Goal: Find specific page/section: Find specific page/section

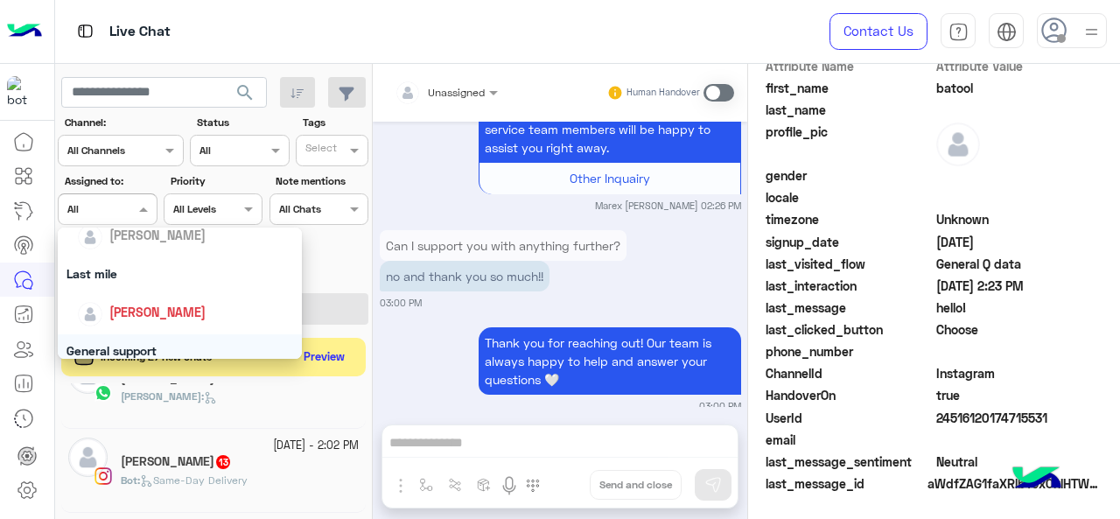
scroll to position [175, 0]
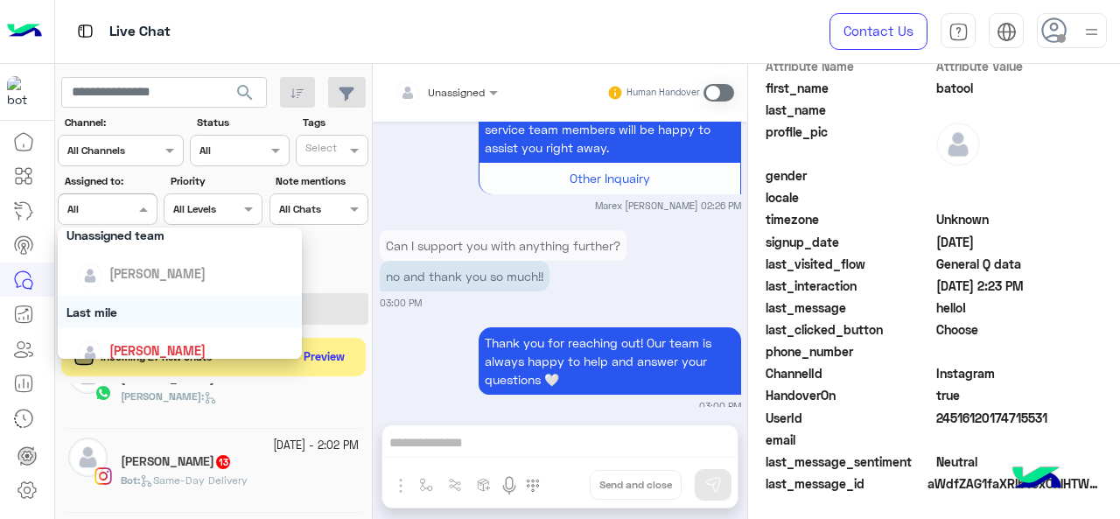
click at [135, 308] on div "Last mile" at bounding box center [180, 312] width 245 height 32
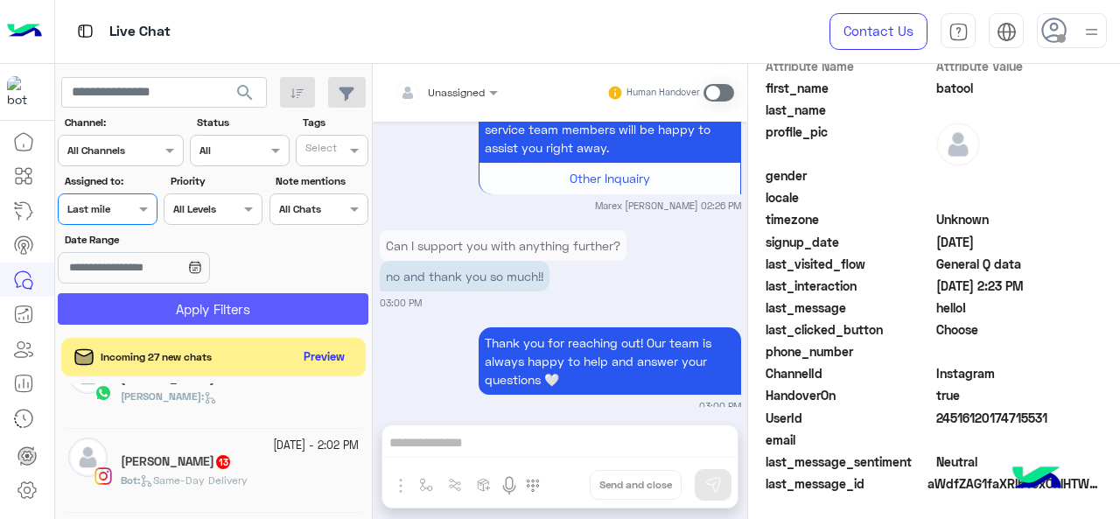
click at [148, 304] on button "Apply Filters" at bounding box center [213, 308] width 311 height 31
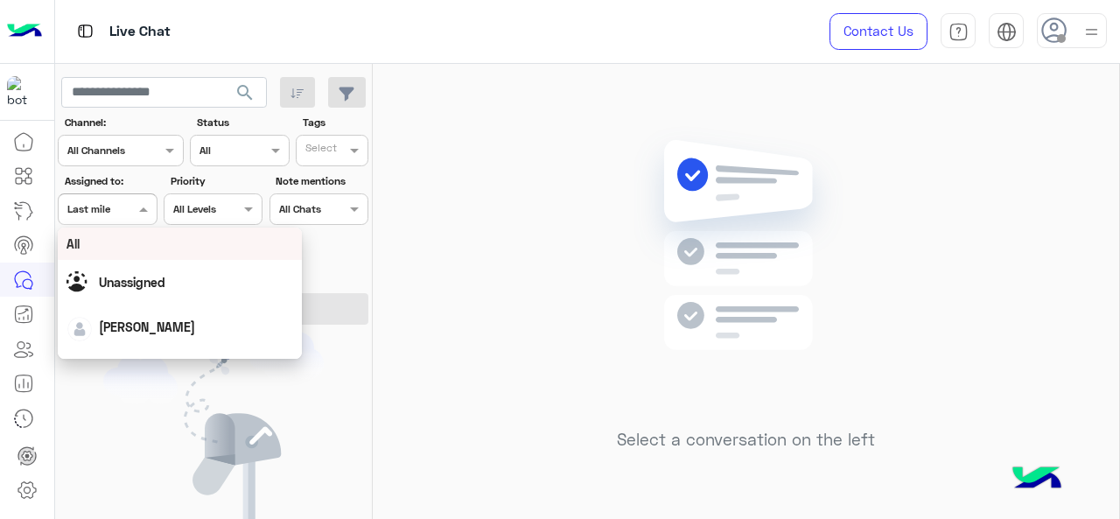
click at [150, 213] on span at bounding box center [146, 208] width 22 height 18
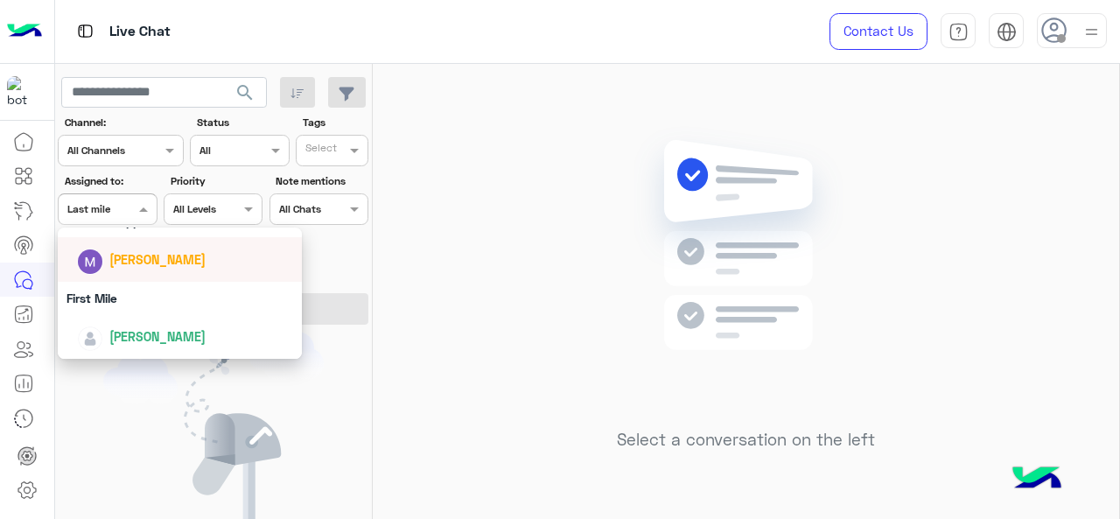
scroll to position [255, 0]
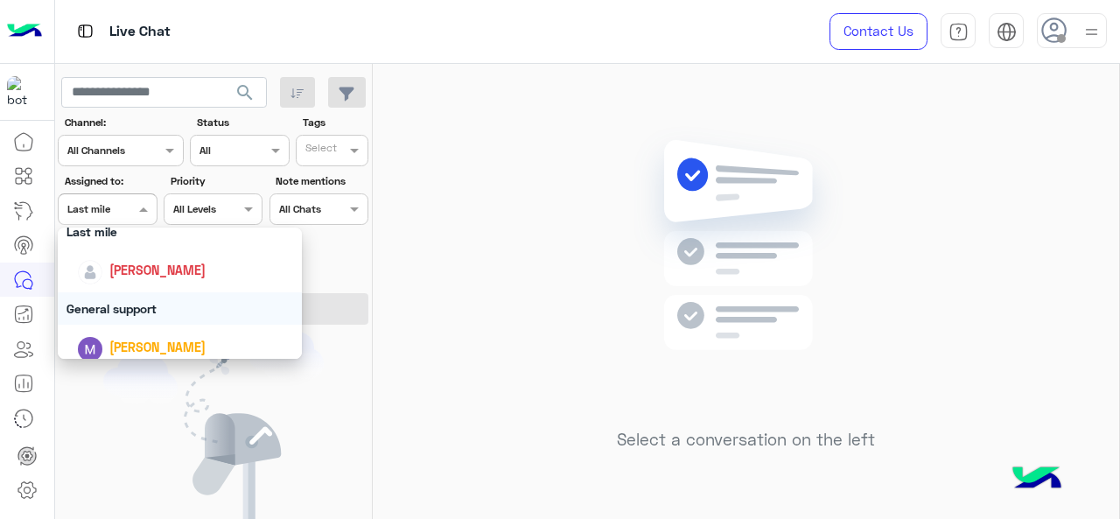
click at [126, 300] on div "General support" at bounding box center [180, 308] width 245 height 32
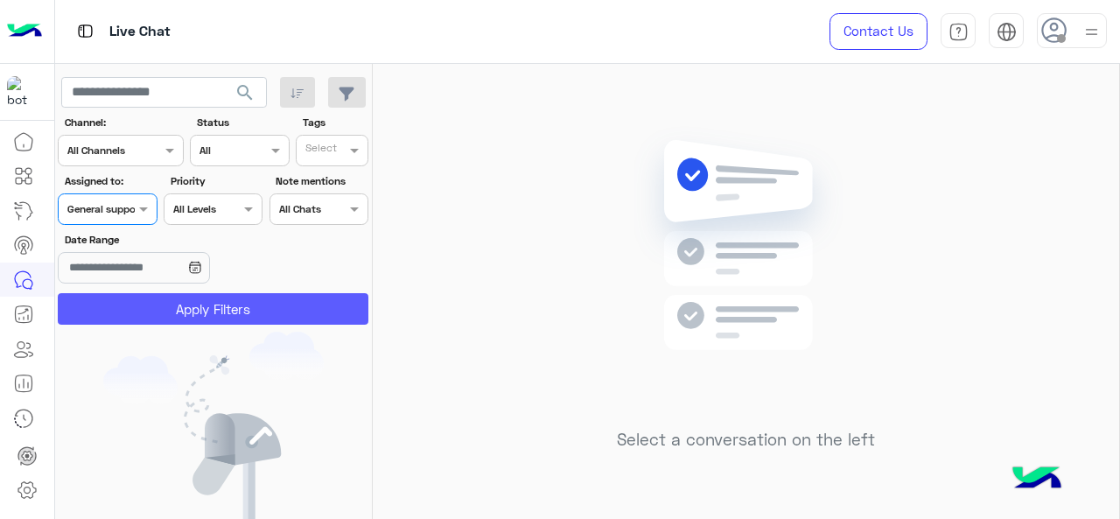
click at [126, 300] on button "Apply Filters" at bounding box center [213, 308] width 311 height 31
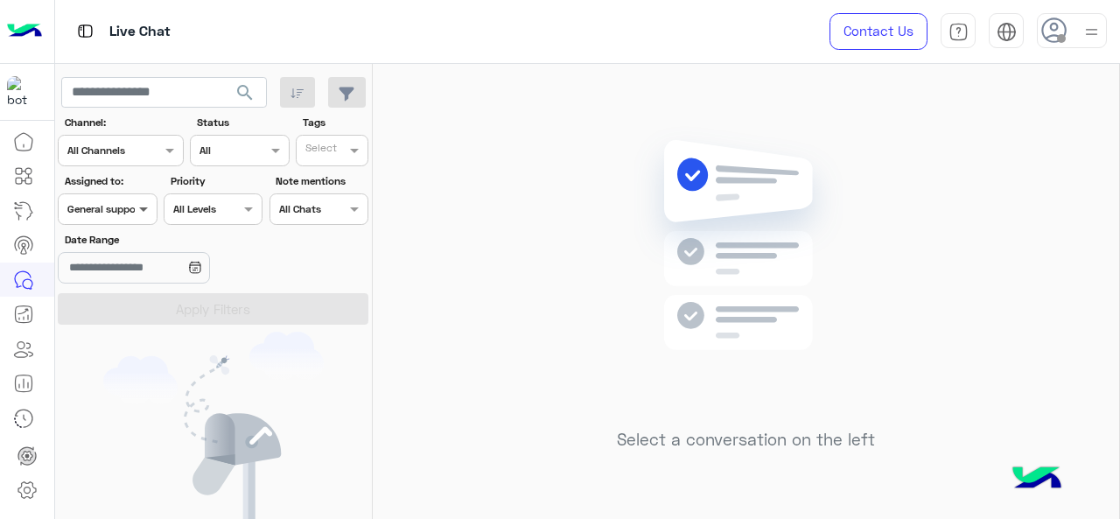
click at [135, 212] on span at bounding box center [146, 208] width 22 height 18
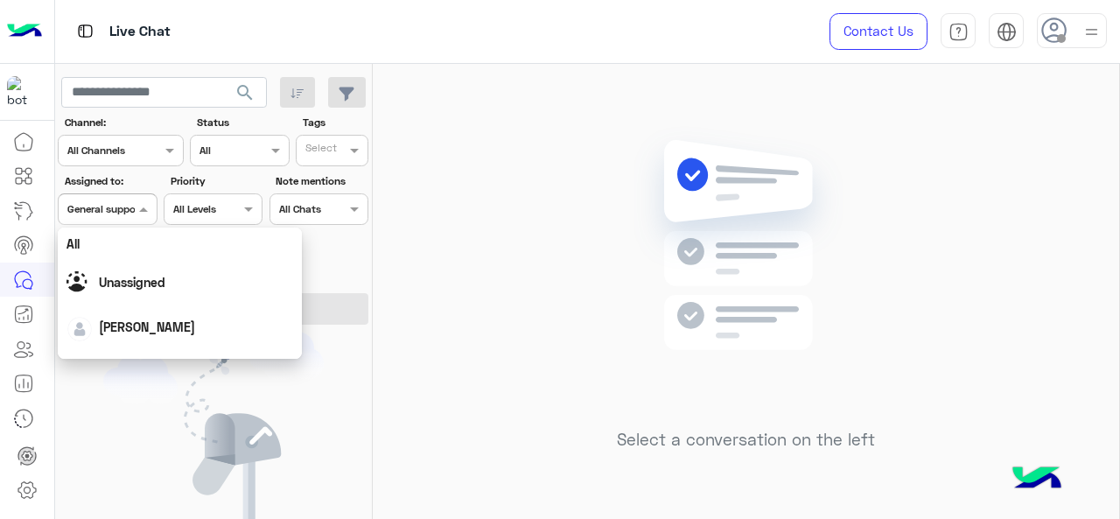
scroll to position [343, 0]
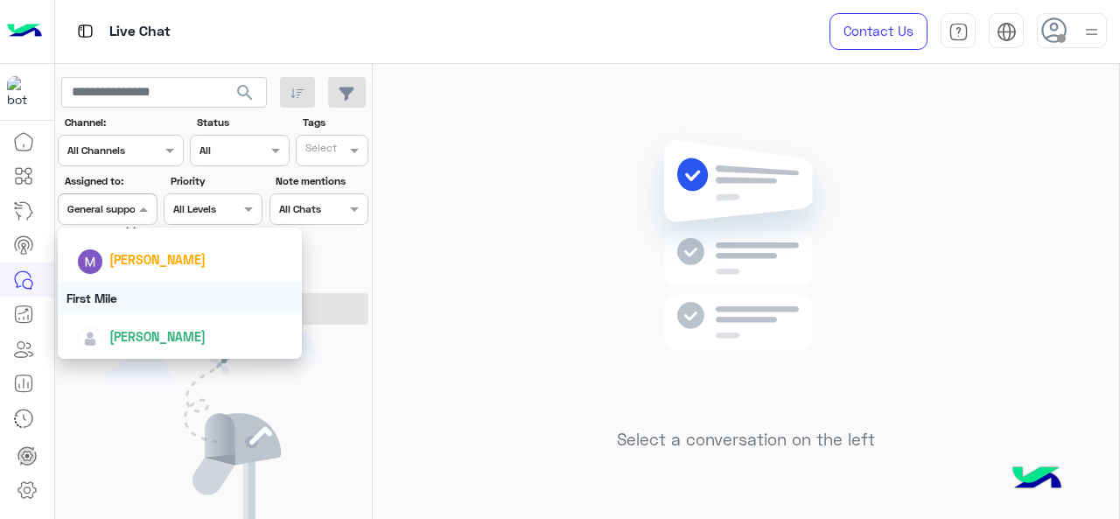
click at [129, 297] on div "First Mile" at bounding box center [180, 298] width 245 height 32
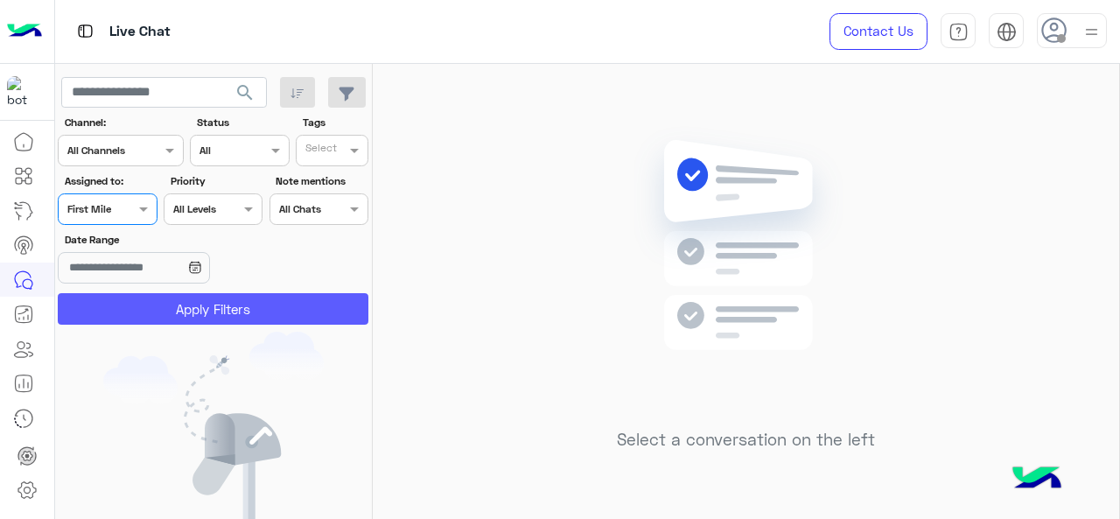
click at [140, 314] on button "Apply Filters" at bounding box center [213, 308] width 311 height 31
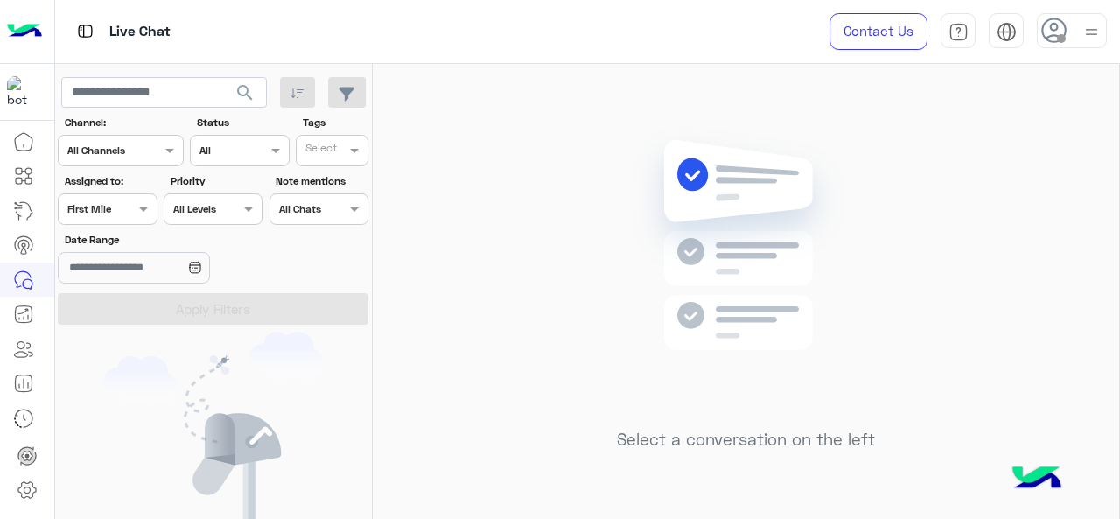
click at [132, 209] on div at bounding box center [107, 207] width 97 height 17
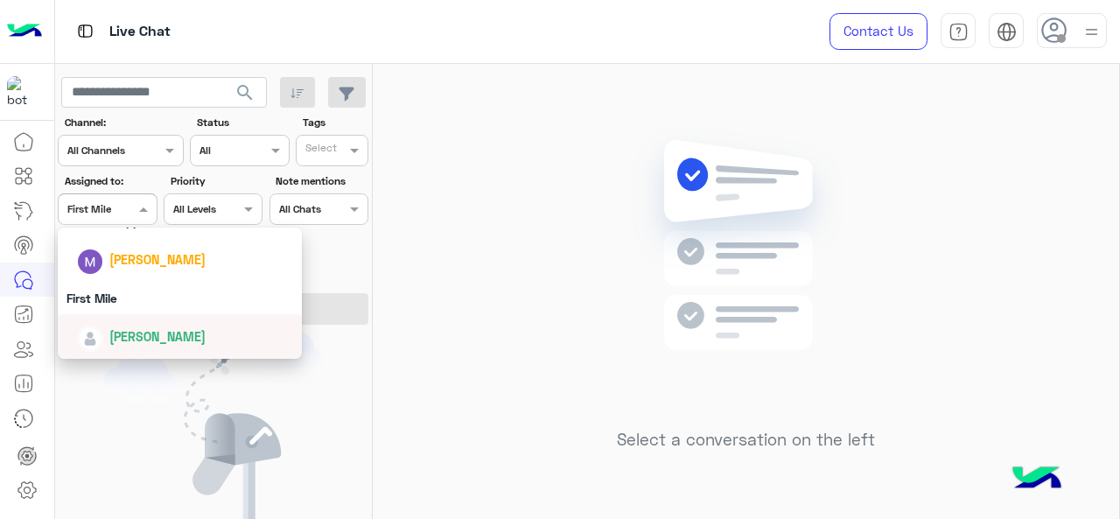
click at [145, 338] on span "[PERSON_NAME]" at bounding box center [157, 336] width 96 height 15
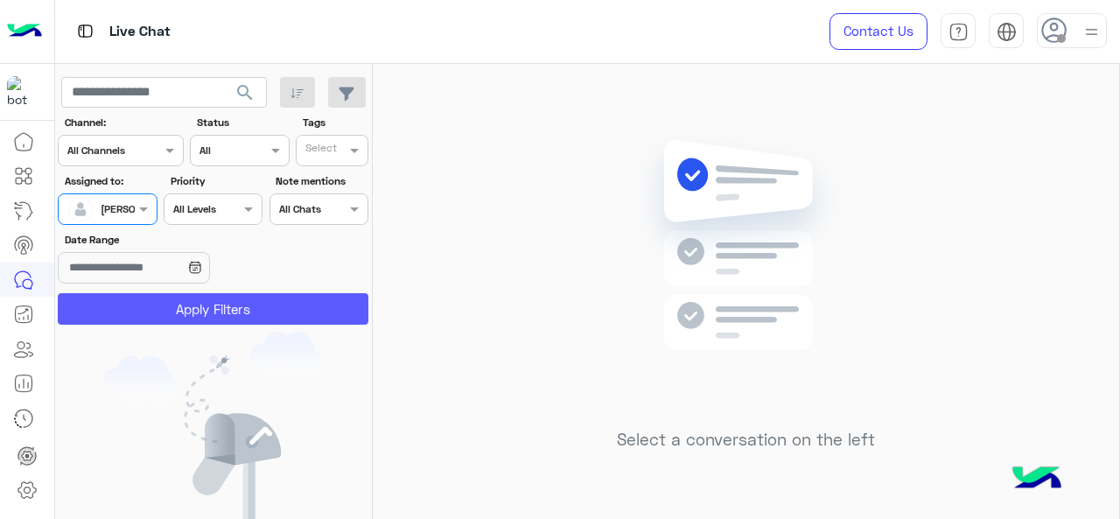
click at [148, 311] on button "Apply Filters" at bounding box center [213, 308] width 311 height 31
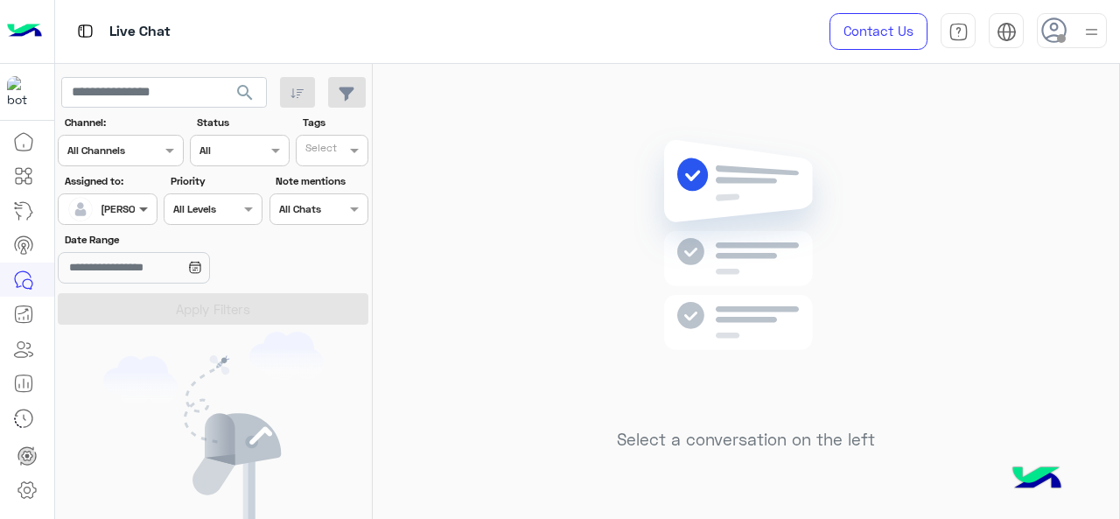
click at [135, 212] on span at bounding box center [146, 208] width 22 height 18
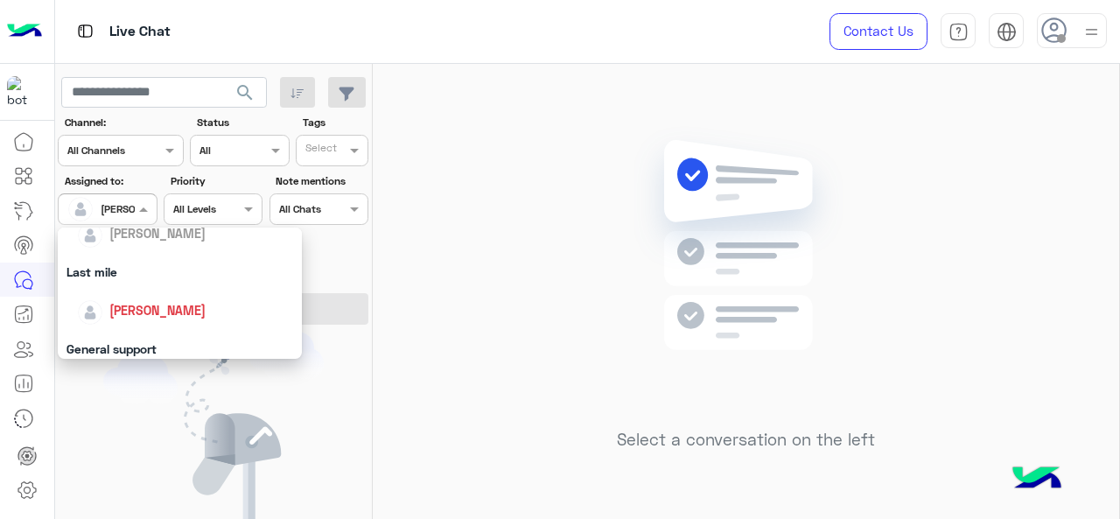
scroll to position [262, 0]
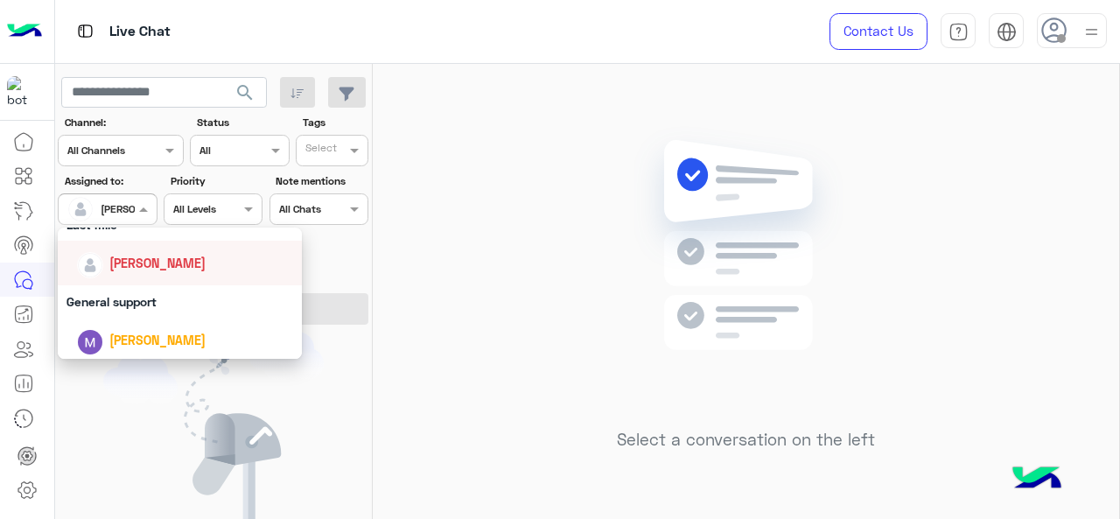
click at [152, 255] on div "[PERSON_NAME]" at bounding box center [157, 263] width 96 height 18
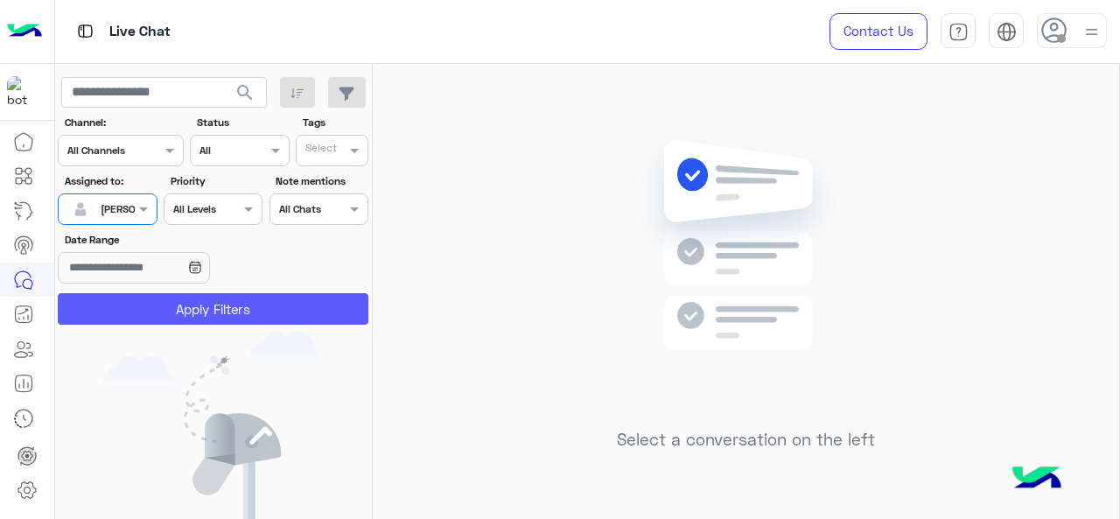
click at [147, 300] on button "Apply Filters" at bounding box center [213, 308] width 311 height 31
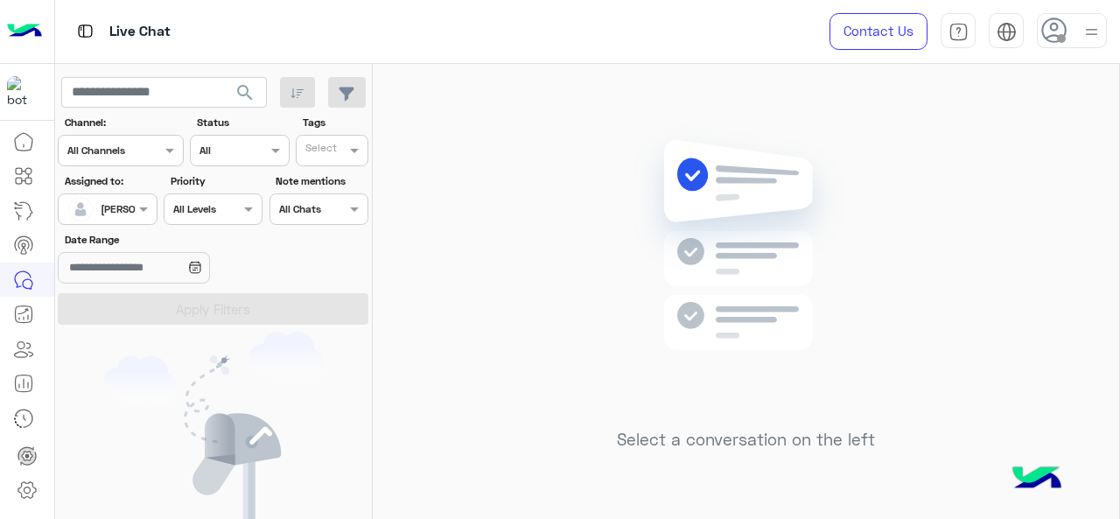
click at [143, 210] on span at bounding box center [146, 208] width 22 height 18
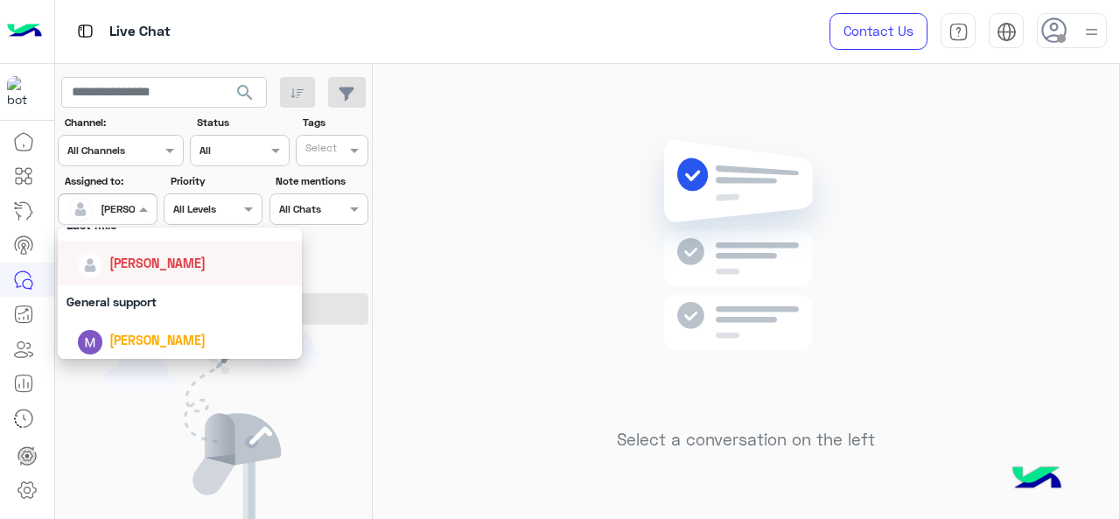
click at [160, 262] on span "[PERSON_NAME]" at bounding box center [157, 262] width 96 height 15
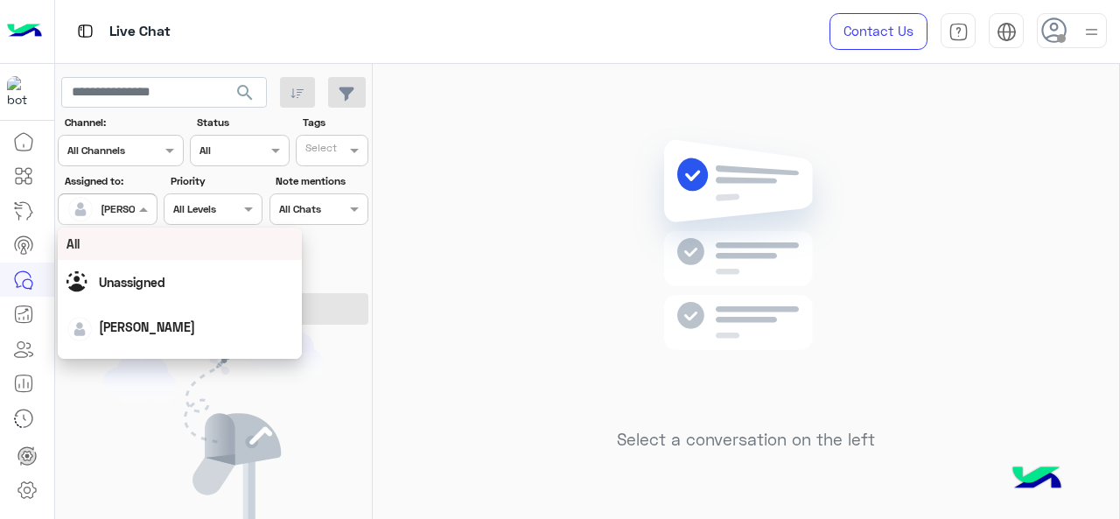
click at [122, 213] on div at bounding box center [107, 207] width 97 height 17
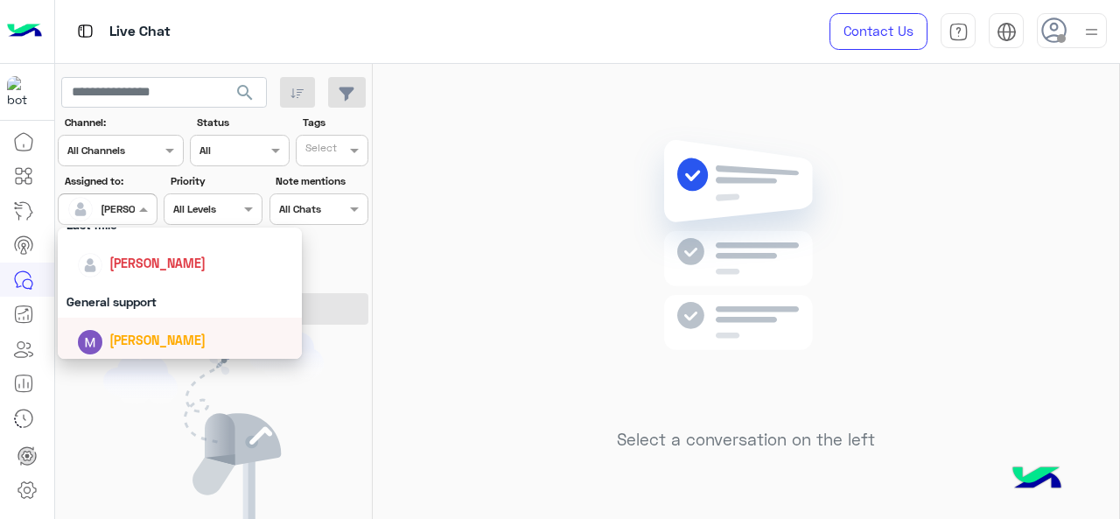
click at [140, 331] on div "[PERSON_NAME]" at bounding box center [157, 340] width 96 height 18
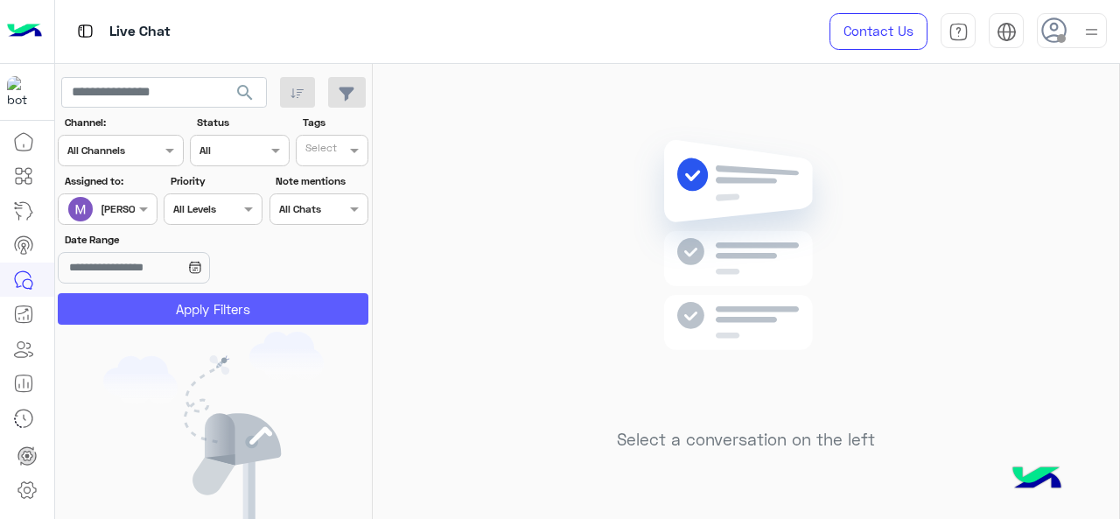
click at [151, 315] on button "Apply Filters" at bounding box center [213, 308] width 311 height 31
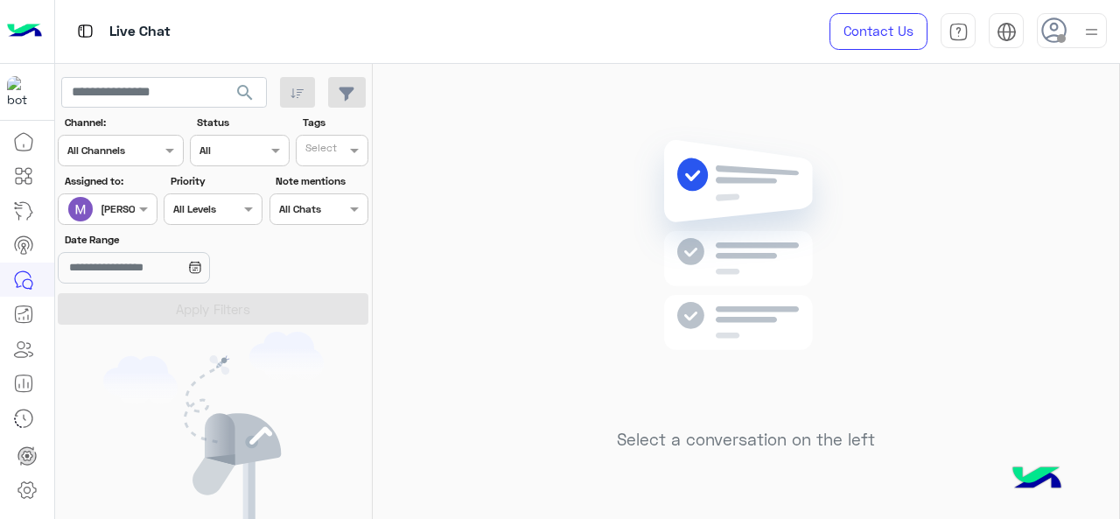
click at [128, 211] on div at bounding box center [107, 207] width 97 height 17
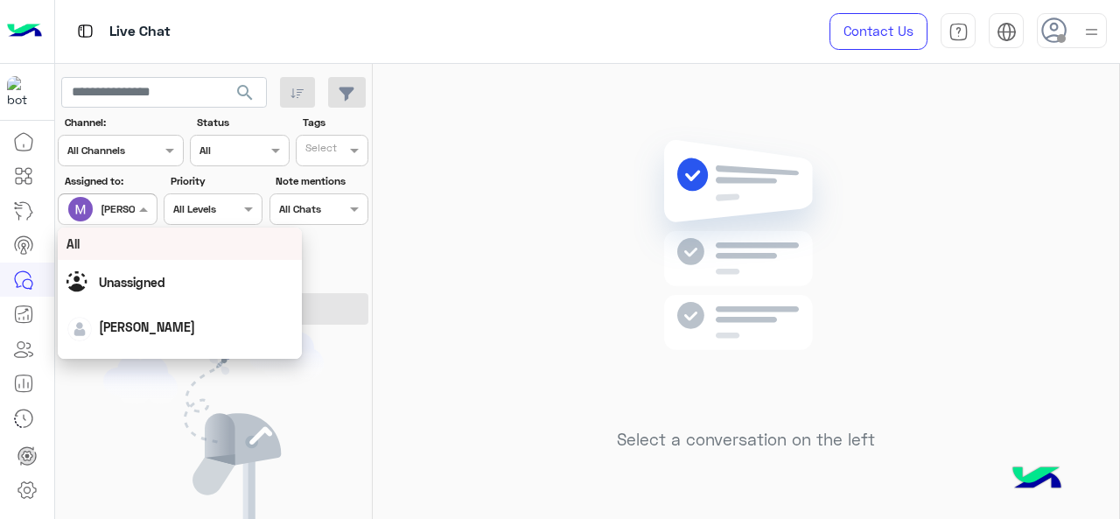
click at [128, 234] on div "All" at bounding box center [180, 243] width 245 height 32
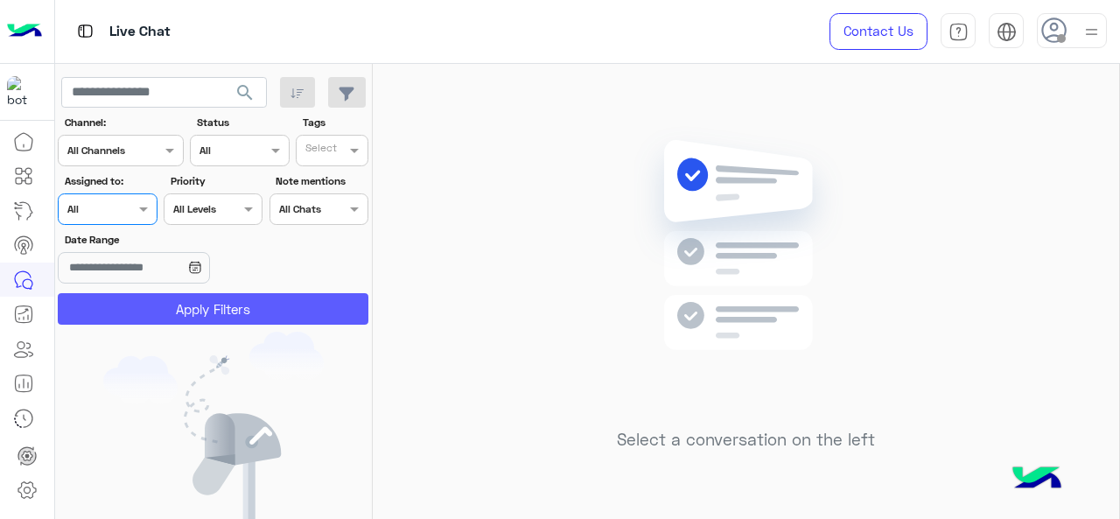
click at [206, 318] on button "Apply Filters" at bounding box center [213, 308] width 311 height 31
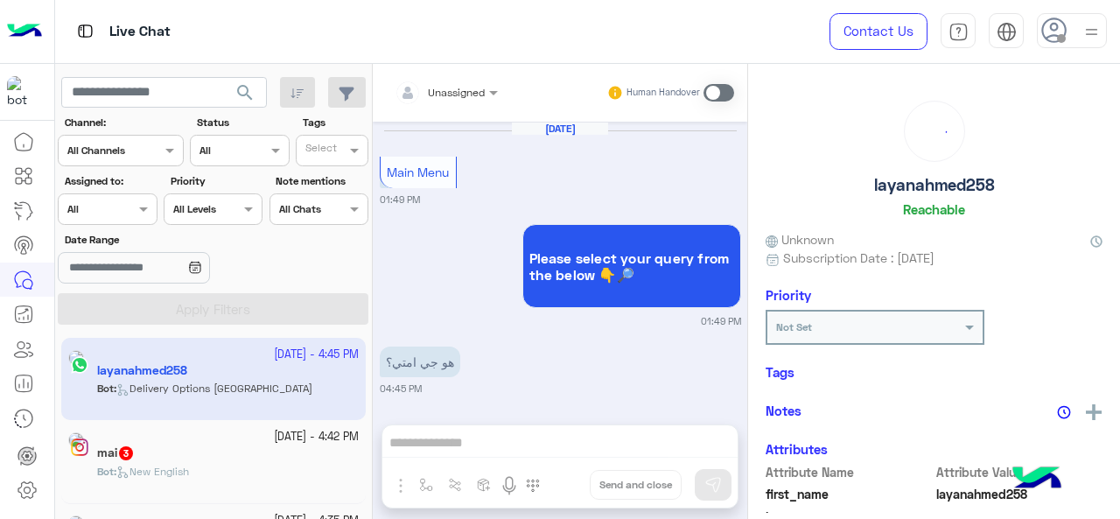
scroll to position [819, 0]
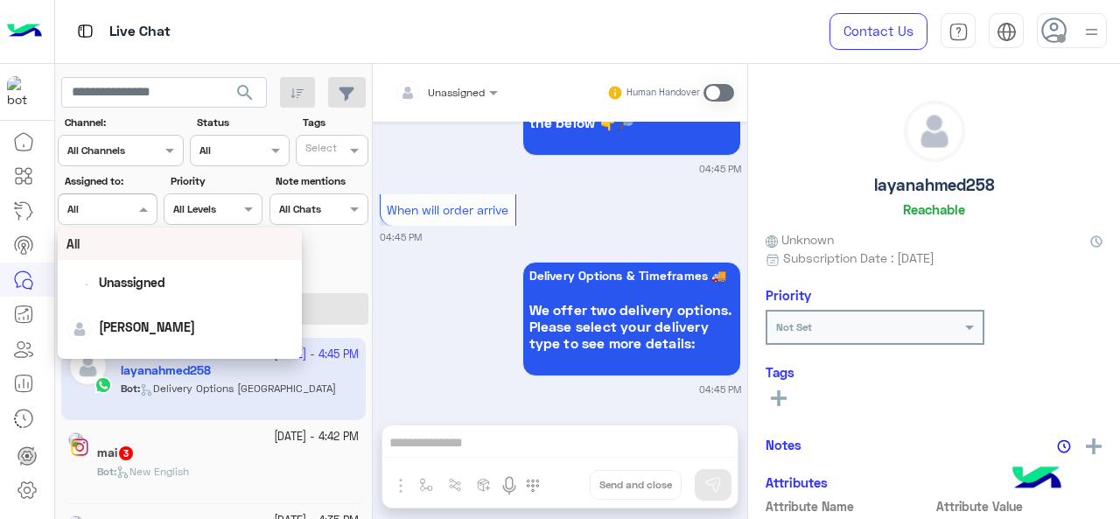
click at [141, 207] on span at bounding box center [146, 208] width 22 height 18
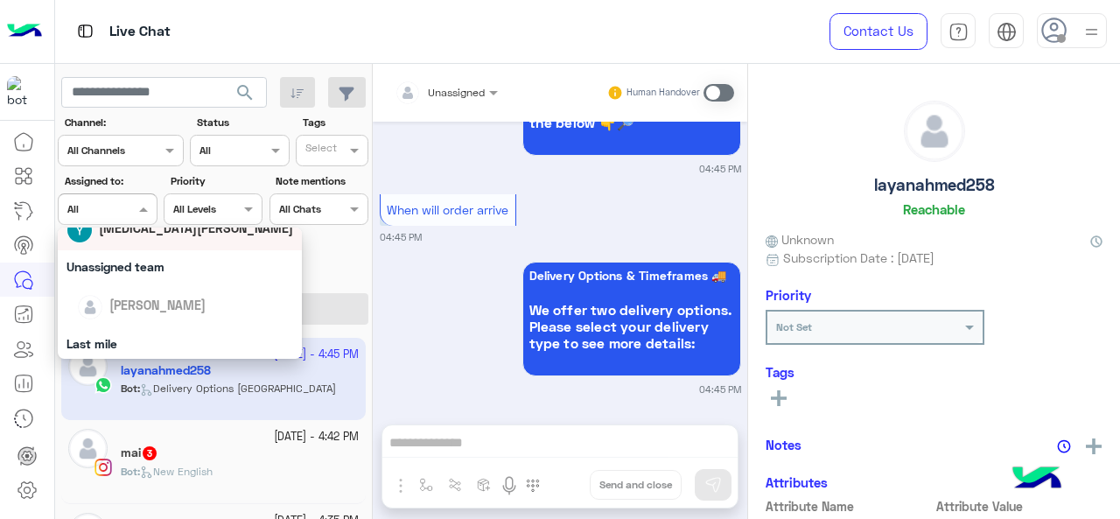
scroll to position [175, 0]
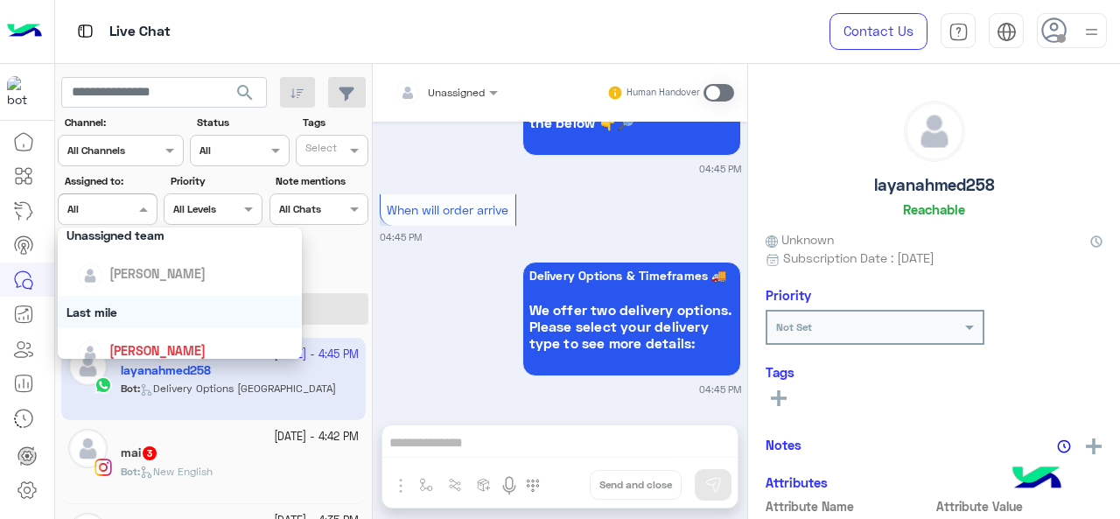
click at [129, 305] on div "Last mile" at bounding box center [180, 312] width 245 height 32
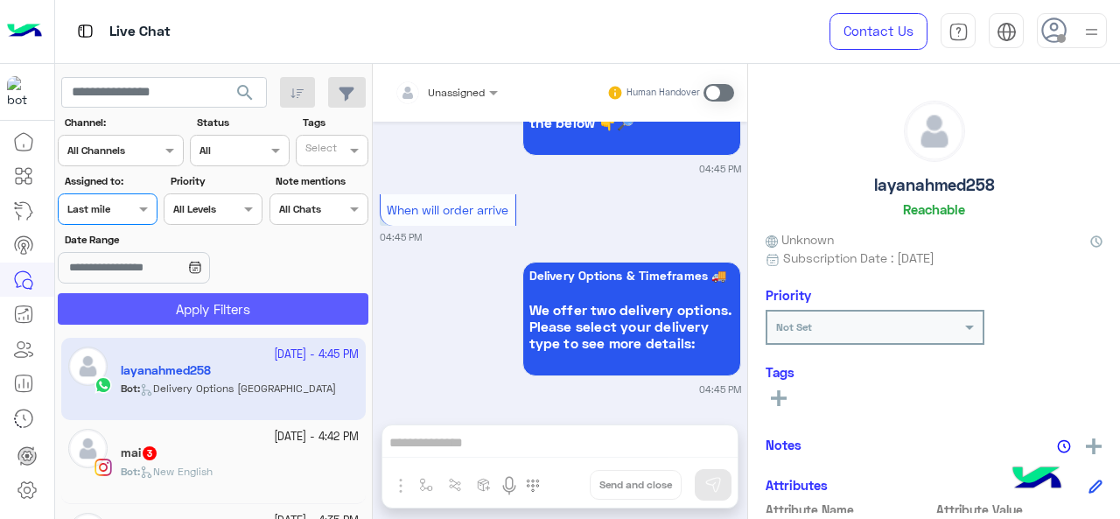
click at [152, 298] on button "Apply Filters" at bounding box center [213, 308] width 311 height 31
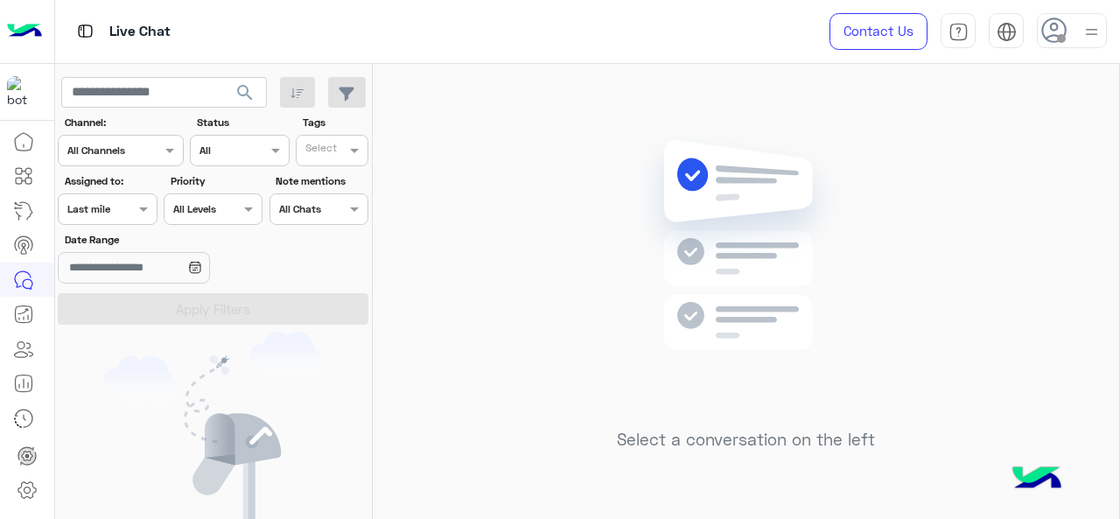
click at [121, 223] on div "Assigned on Last mile" at bounding box center [107, 208] width 99 height 31
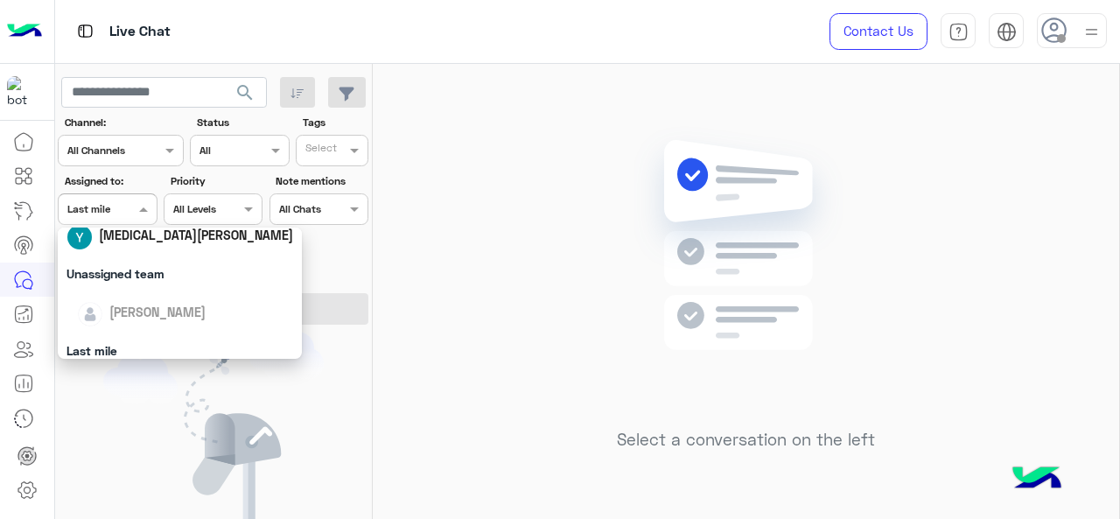
scroll to position [262, 0]
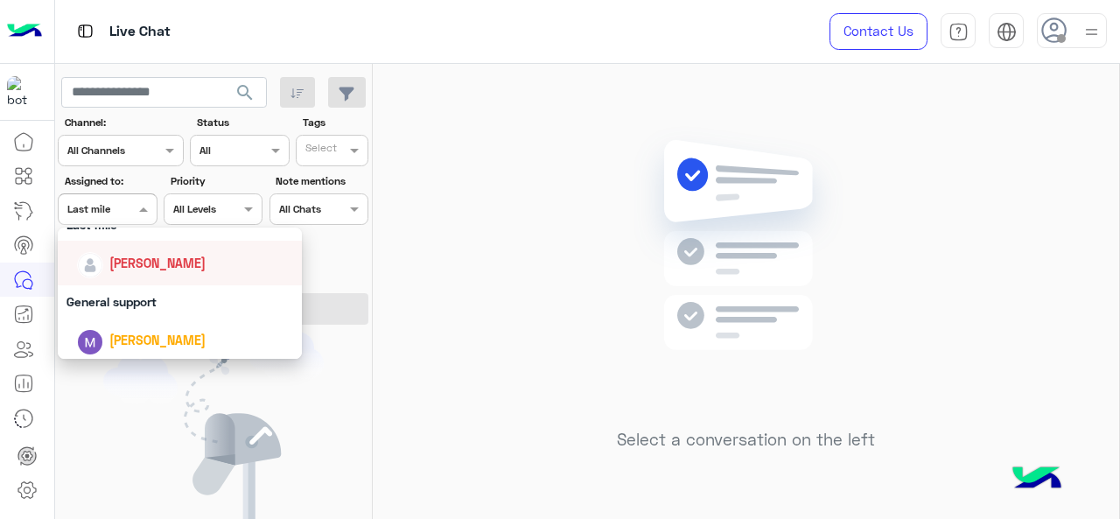
click at [161, 263] on span "[PERSON_NAME]" at bounding box center [157, 262] width 96 height 15
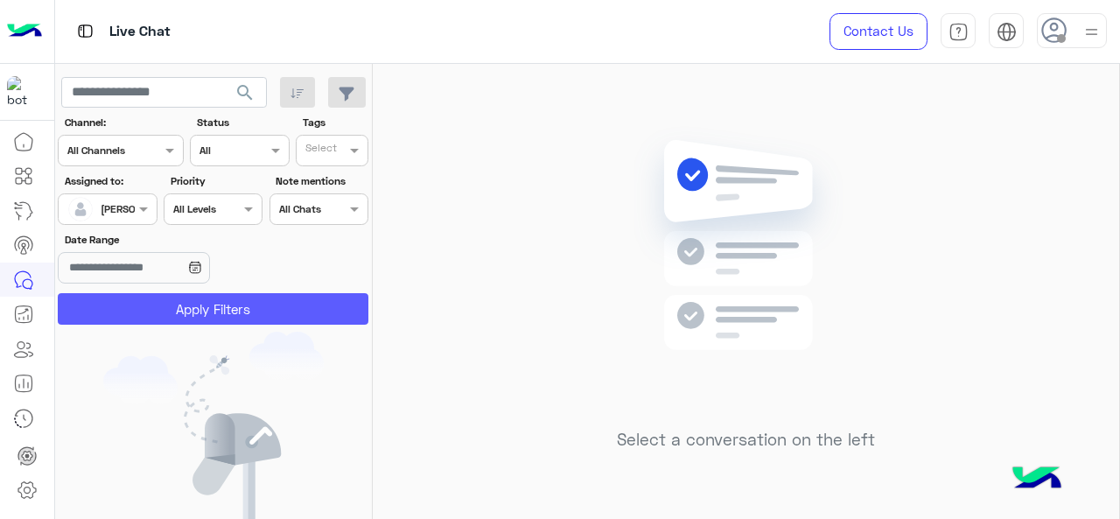
click at [153, 306] on button "Apply Filters" at bounding box center [213, 308] width 311 height 31
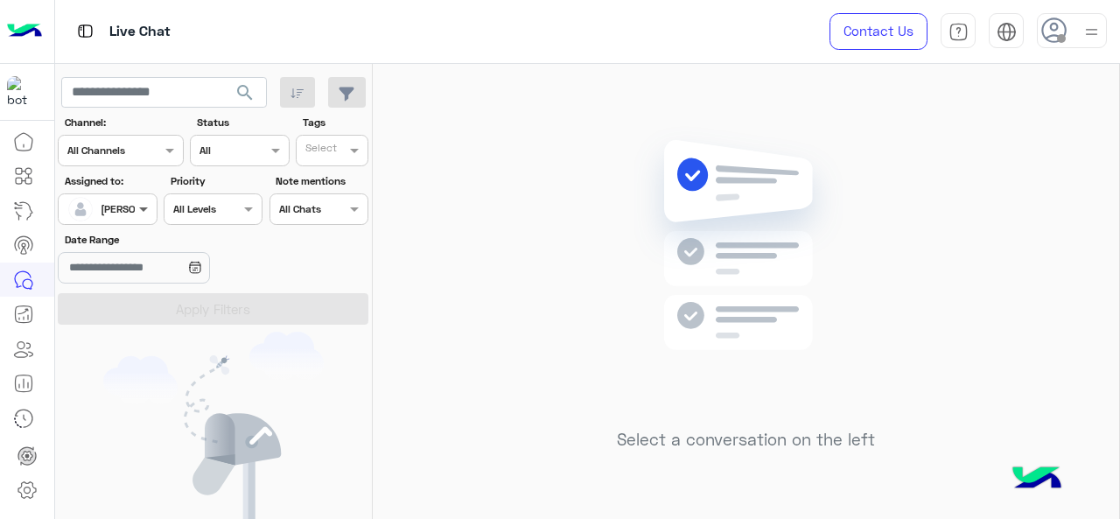
click at [152, 209] on span at bounding box center [146, 208] width 22 height 18
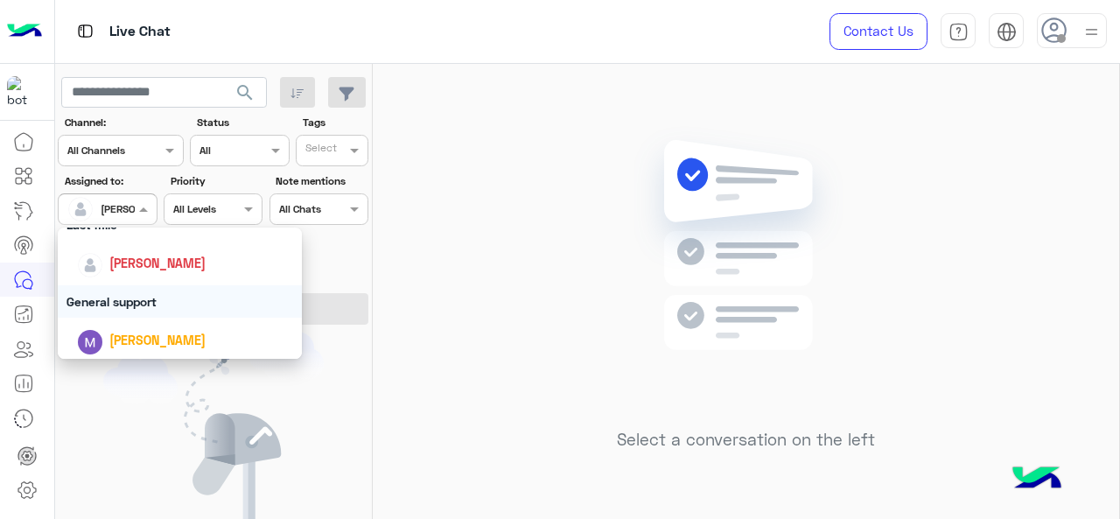
click at [157, 304] on div "General support" at bounding box center [180, 301] width 245 height 32
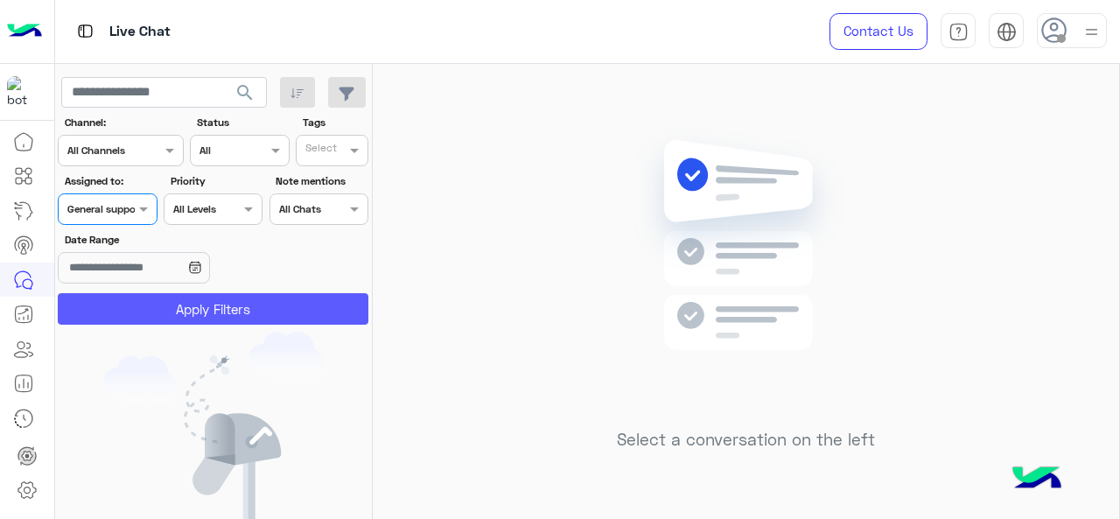
click at [157, 304] on button "Apply Filters" at bounding box center [213, 308] width 311 height 31
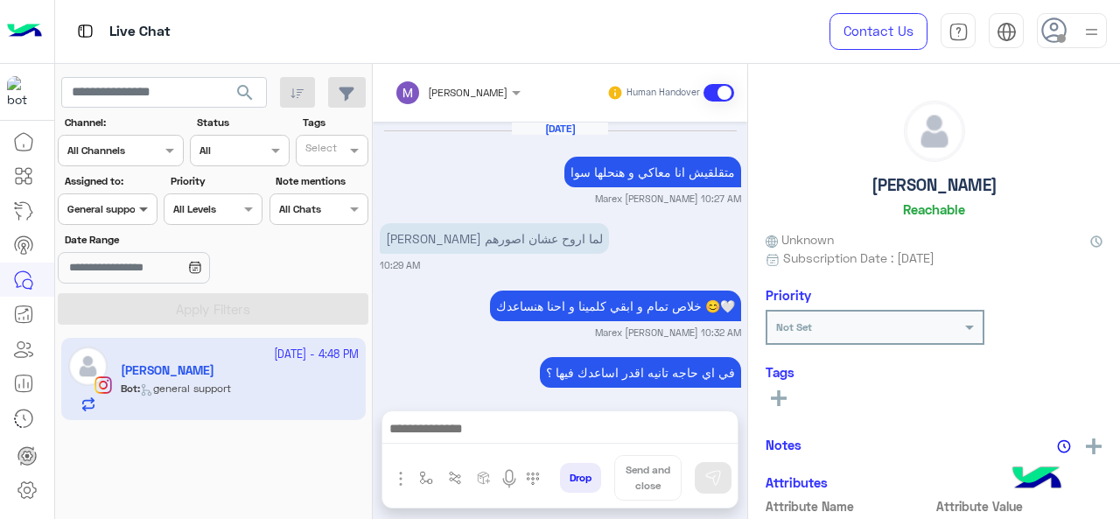
scroll to position [676, 0]
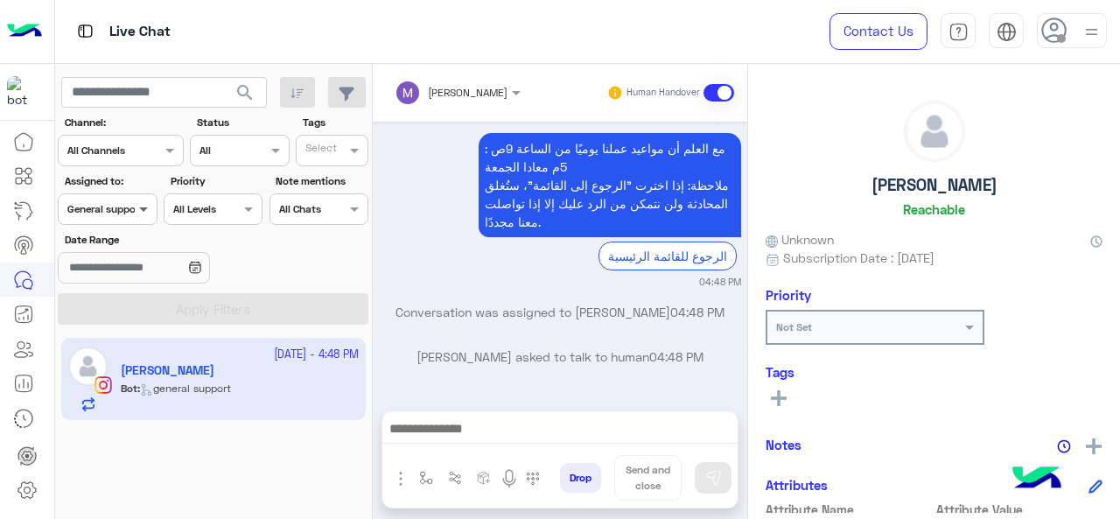
click at [136, 210] on span at bounding box center [146, 208] width 22 height 18
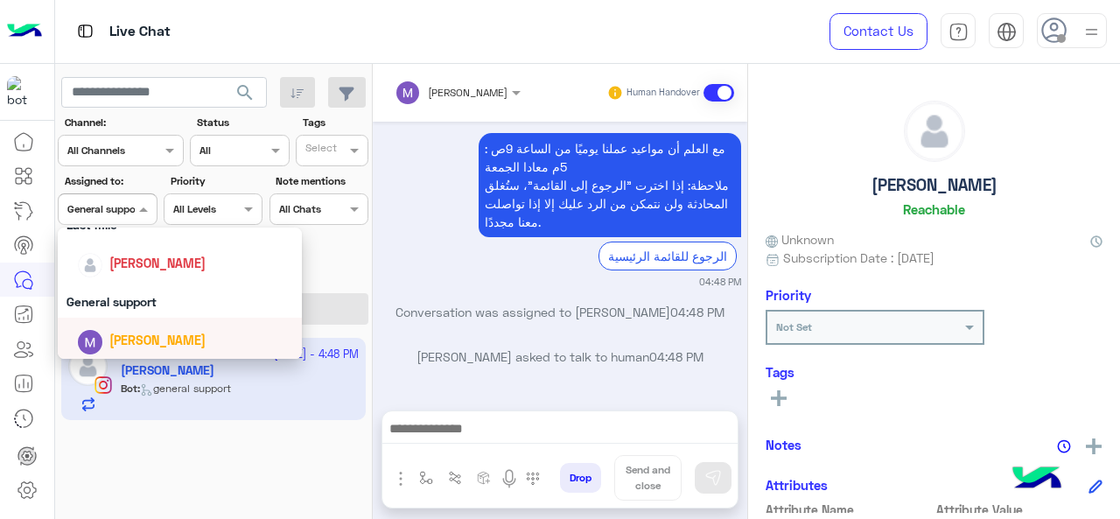
scroll to position [343, 0]
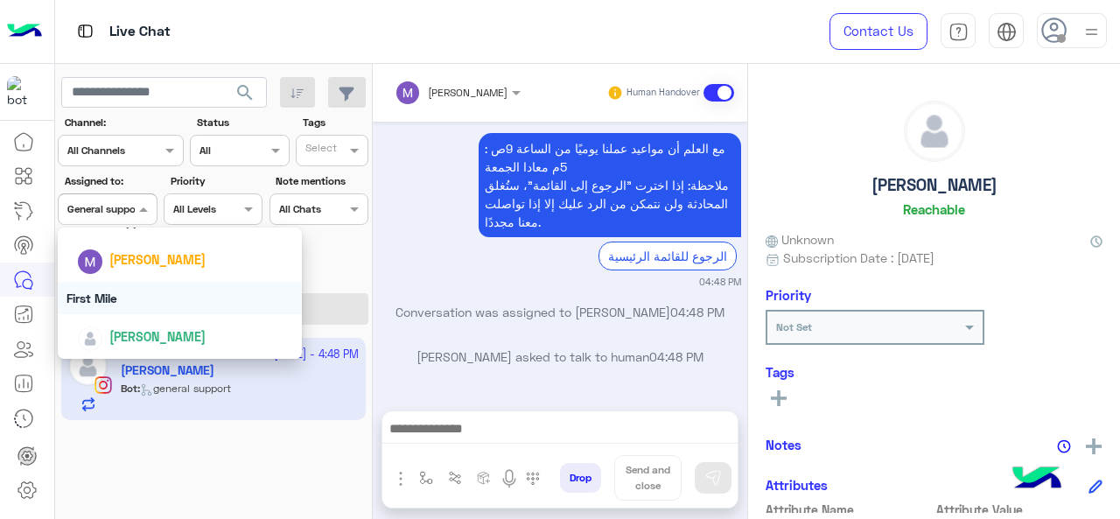
click at [149, 295] on div "First Mile" at bounding box center [180, 298] width 245 height 32
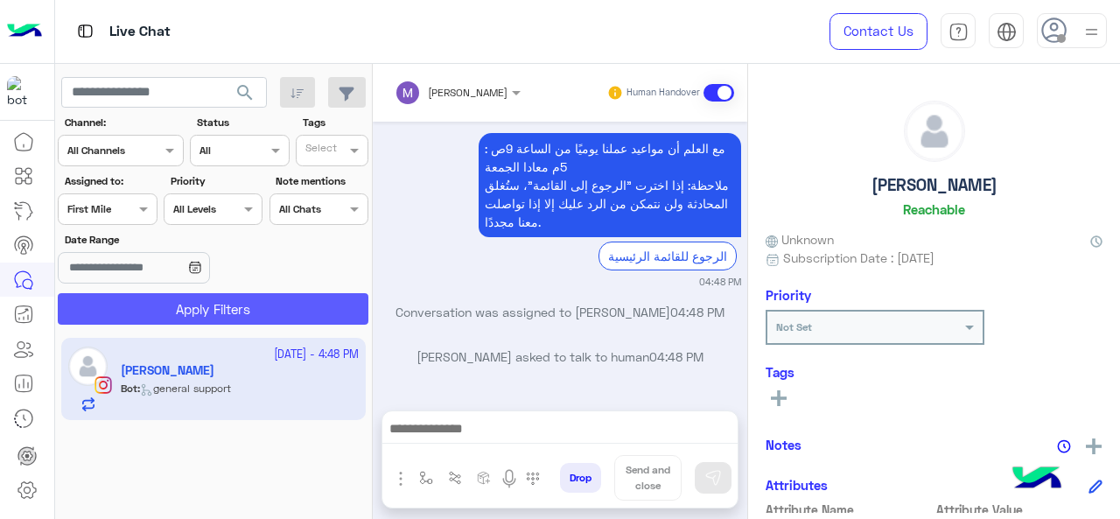
click at [175, 308] on button "Apply Filters" at bounding box center [213, 308] width 311 height 31
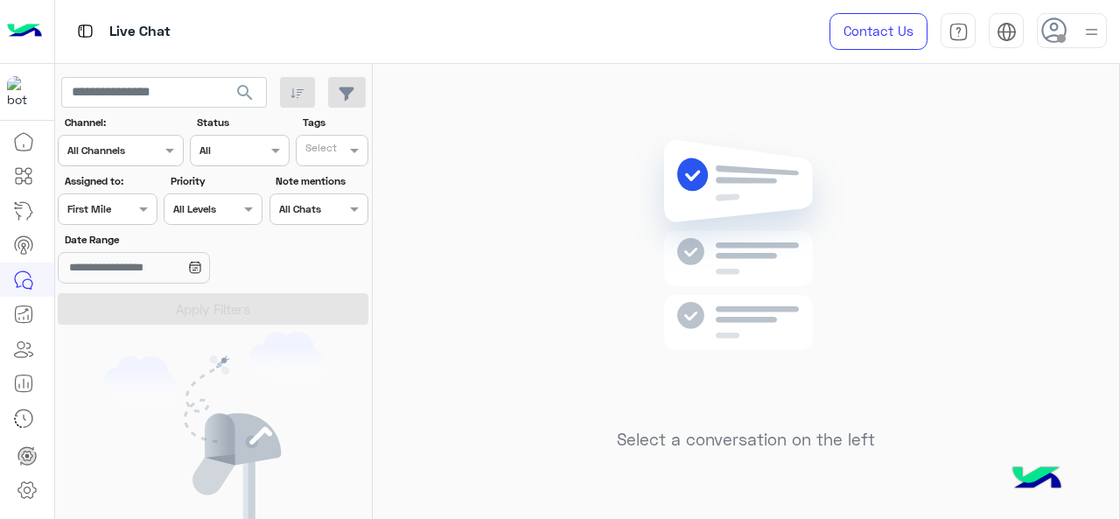
click at [734, 146] on img at bounding box center [745, 271] width 253 height 290
